Goal: Navigation & Orientation: Find specific page/section

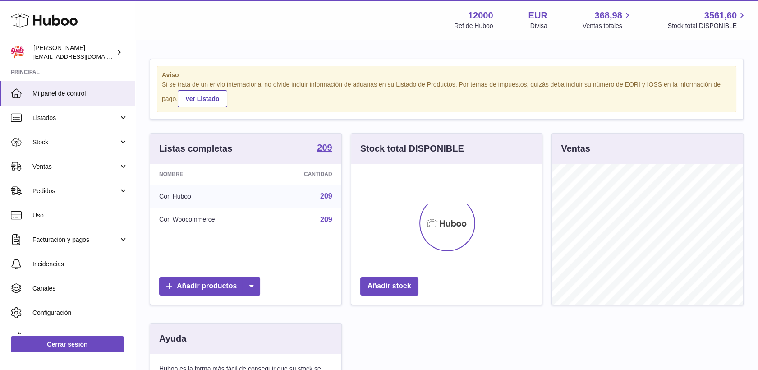
scroll to position [141, 191]
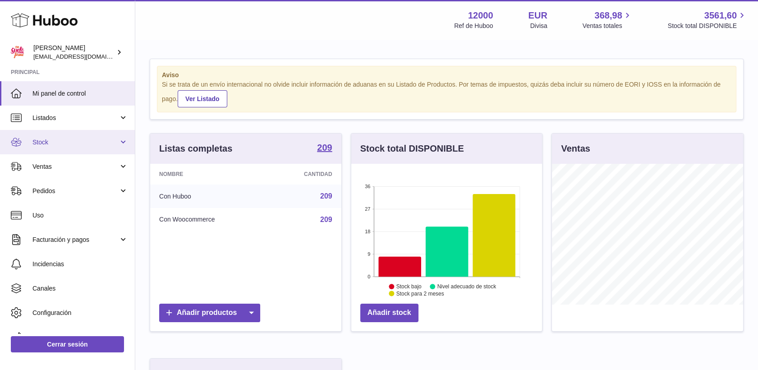
click at [49, 143] on span "Stock" at bounding box center [75, 142] width 86 height 9
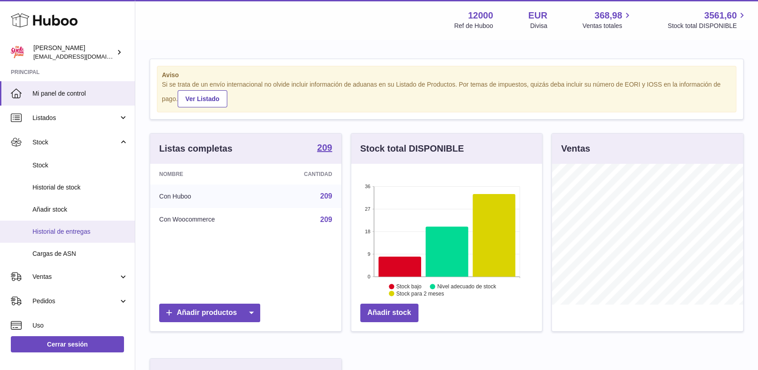
click at [69, 233] on span "Historial de entregas" at bounding box center [80, 231] width 96 height 9
